Goal: Feedback & Contribution: Contribute content

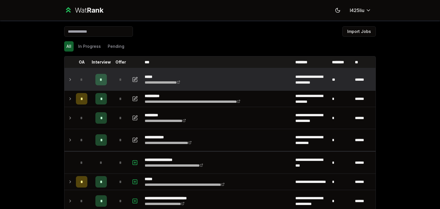
click at [100, 80] on span "*" at bounding box center [101, 80] width 3 height 6
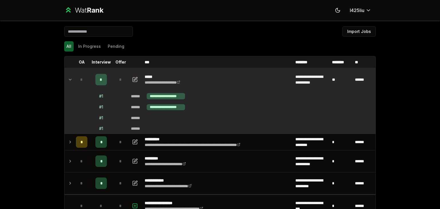
click at [134, 80] on icon "button" at bounding box center [135, 79] width 4 height 4
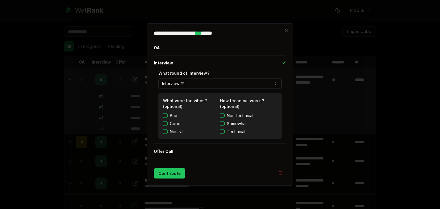
click at [168, 124] on div "Good" at bounding box center [191, 124] width 57 height 6
click at [223, 131] on button "Technical" at bounding box center [222, 131] width 5 height 5
click at [166, 177] on button "Contribute" at bounding box center [169, 173] width 31 height 10
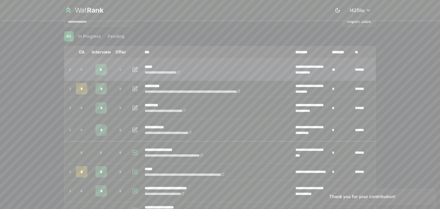
scroll to position [10, 0]
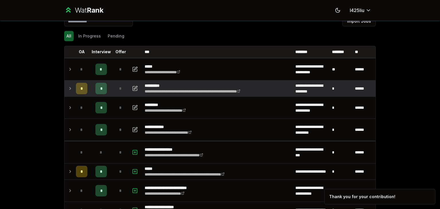
click at [70, 90] on td at bounding box center [68, 88] width 9 height 16
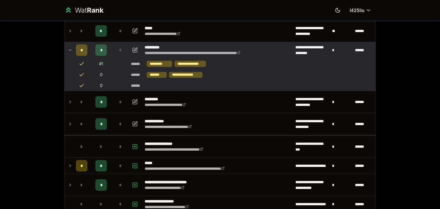
scroll to position [50, 0]
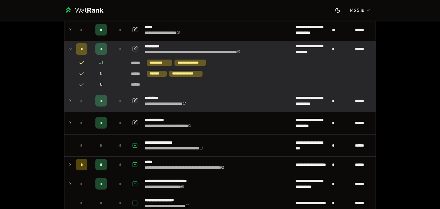
click at [70, 96] on td at bounding box center [68, 101] width 9 height 22
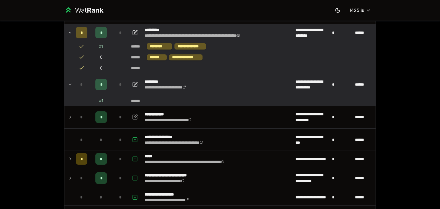
scroll to position [67, 0]
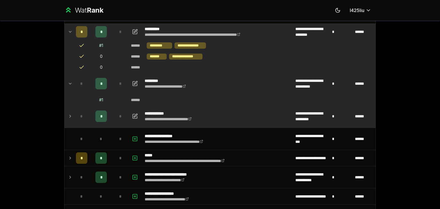
click at [70, 111] on td at bounding box center [68, 116] width 9 height 22
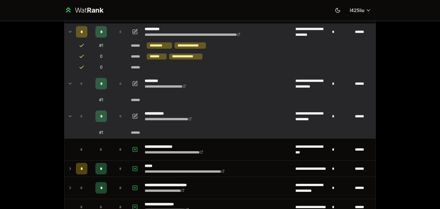
click at [103, 99] on td "# 1" at bounding box center [101, 100] width 23 height 10
click at [96, 84] on div "*" at bounding box center [100, 83] width 11 height 11
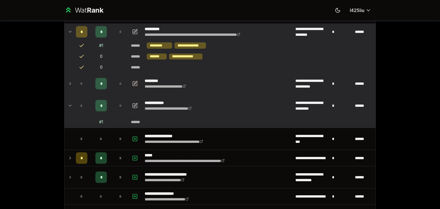
click at [134, 79] on button "button" at bounding box center [135, 83] width 8 height 9
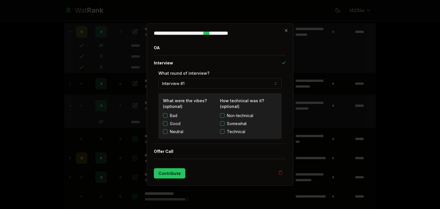
click at [176, 130] on label "Neutral" at bounding box center [176, 132] width 13 height 6
click at [167, 130] on button "Neutral" at bounding box center [165, 131] width 5 height 5
click at [229, 115] on span "Non-technical" at bounding box center [240, 116] width 26 height 6
click at [224, 115] on button "Non-technical" at bounding box center [222, 115] width 5 height 5
click at [169, 173] on button "Contribute" at bounding box center [169, 173] width 31 height 10
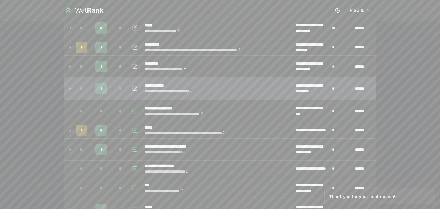
scroll to position [57, 0]
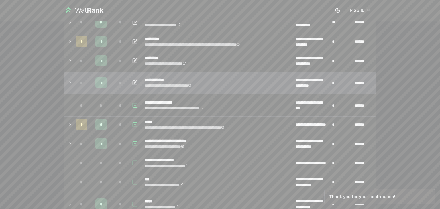
click at [100, 84] on span "*" at bounding box center [101, 83] width 2 height 6
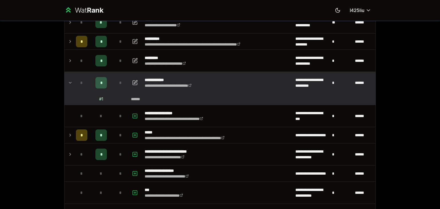
scroll to position [0, 0]
